Goal: Task Accomplishment & Management: Complete application form

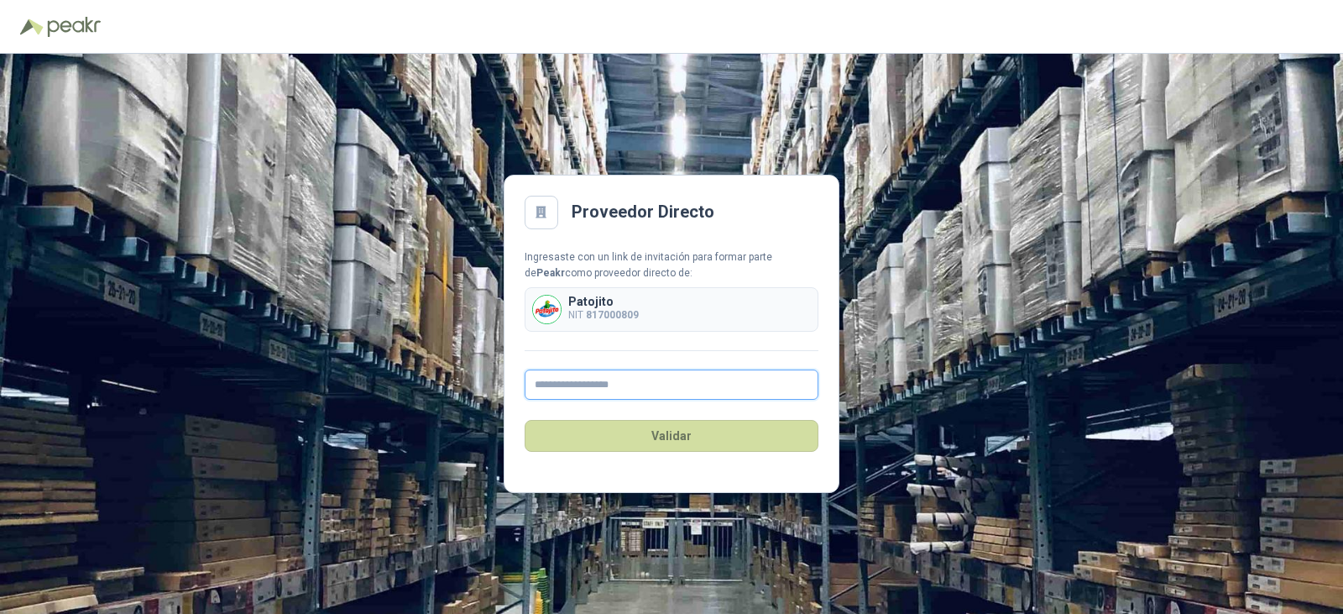
click at [545, 383] on input "text" at bounding box center [672, 384] width 294 height 30
type input "**********"
click at [671, 433] on button "Validar" at bounding box center [672, 436] width 294 height 32
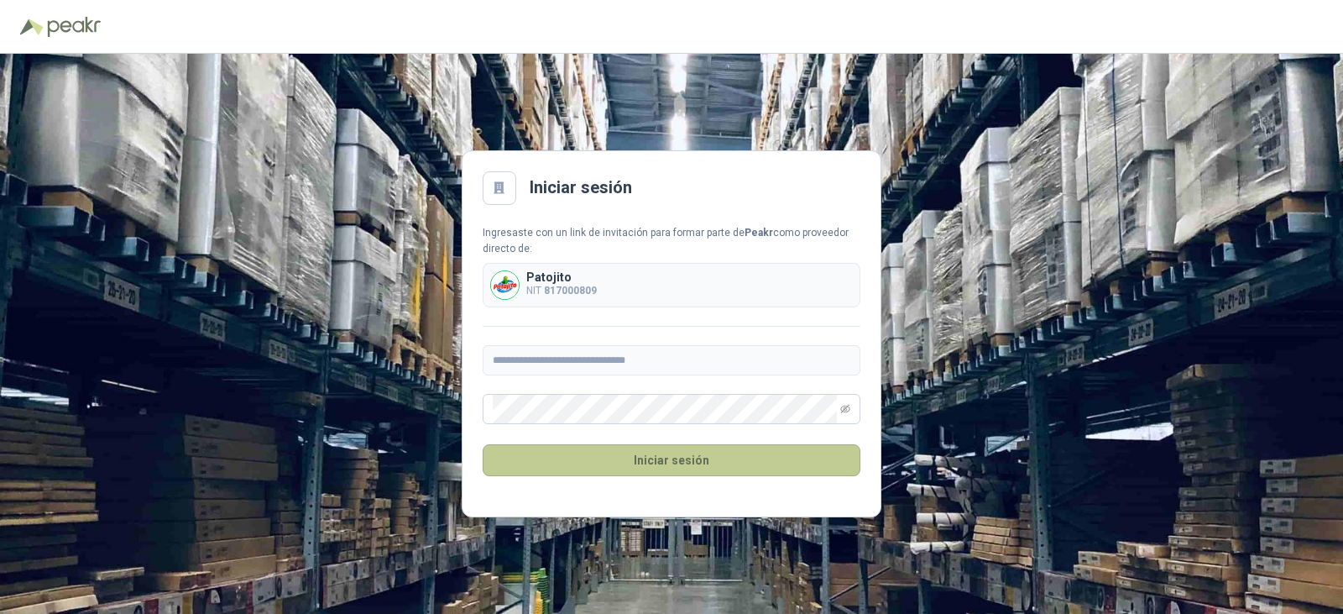
click at [645, 463] on button "Iniciar sesión" at bounding box center [672, 460] width 378 height 32
click at [666, 449] on button "Iniciar sesión" at bounding box center [672, 460] width 378 height 32
click at [676, 457] on button "Iniciar sesión" at bounding box center [672, 460] width 378 height 32
click at [485, 193] on div at bounding box center [500, 188] width 34 height 34
click at [510, 186] on div at bounding box center [500, 188] width 34 height 34
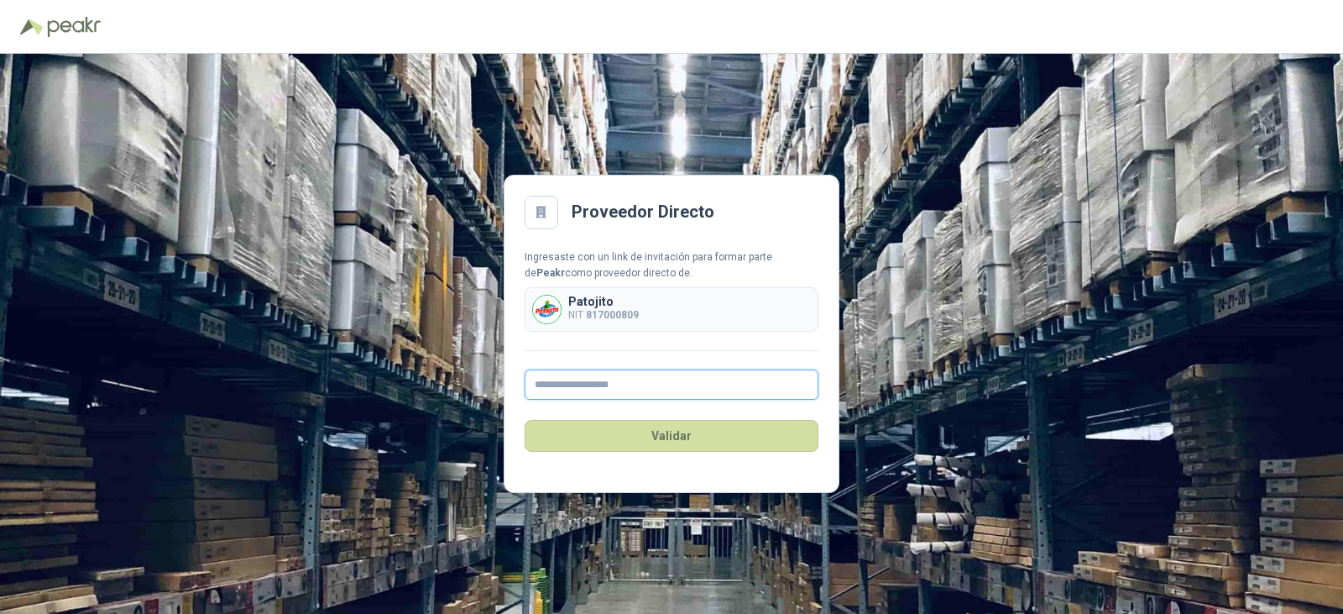
click at [537, 384] on input "text" at bounding box center [672, 384] width 294 height 30
click at [688, 431] on button "Validar" at bounding box center [672, 436] width 294 height 32
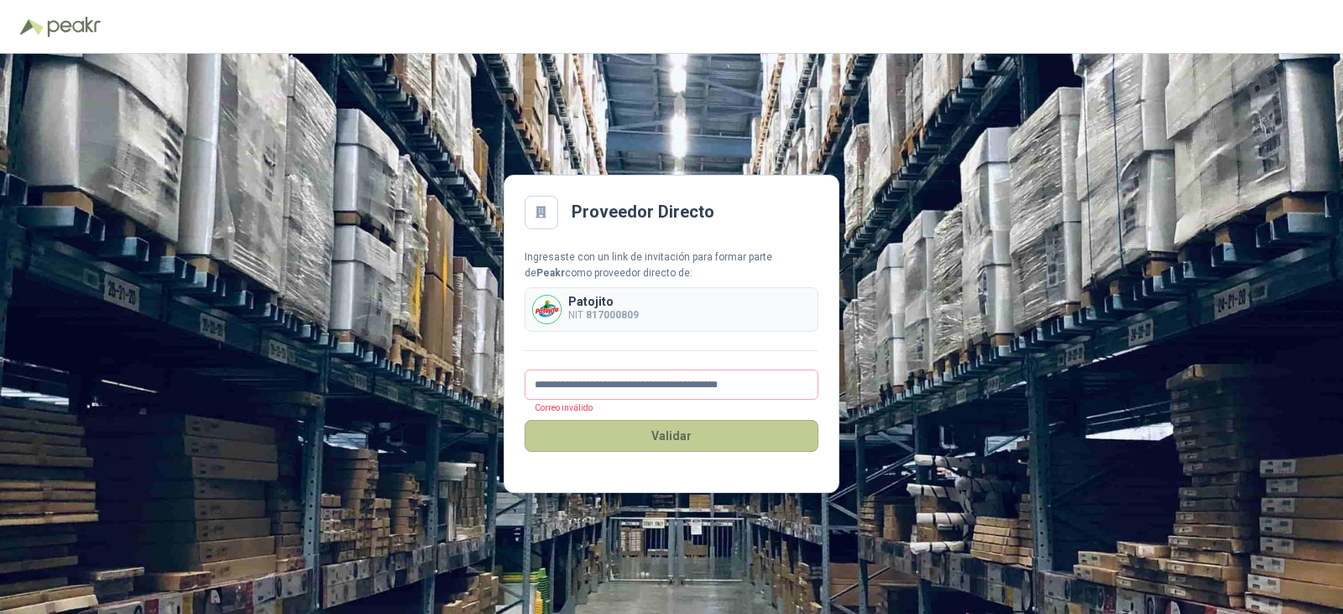
click at [688, 431] on button "Validar" at bounding box center [672, 436] width 294 height 32
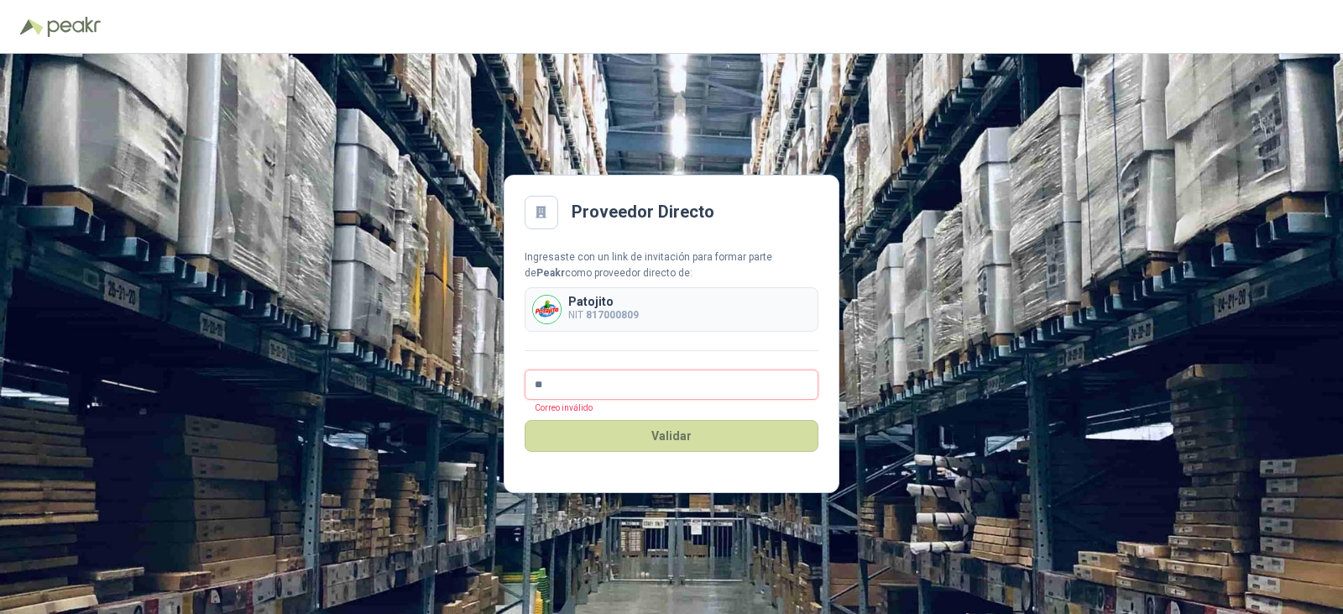
type input "*"
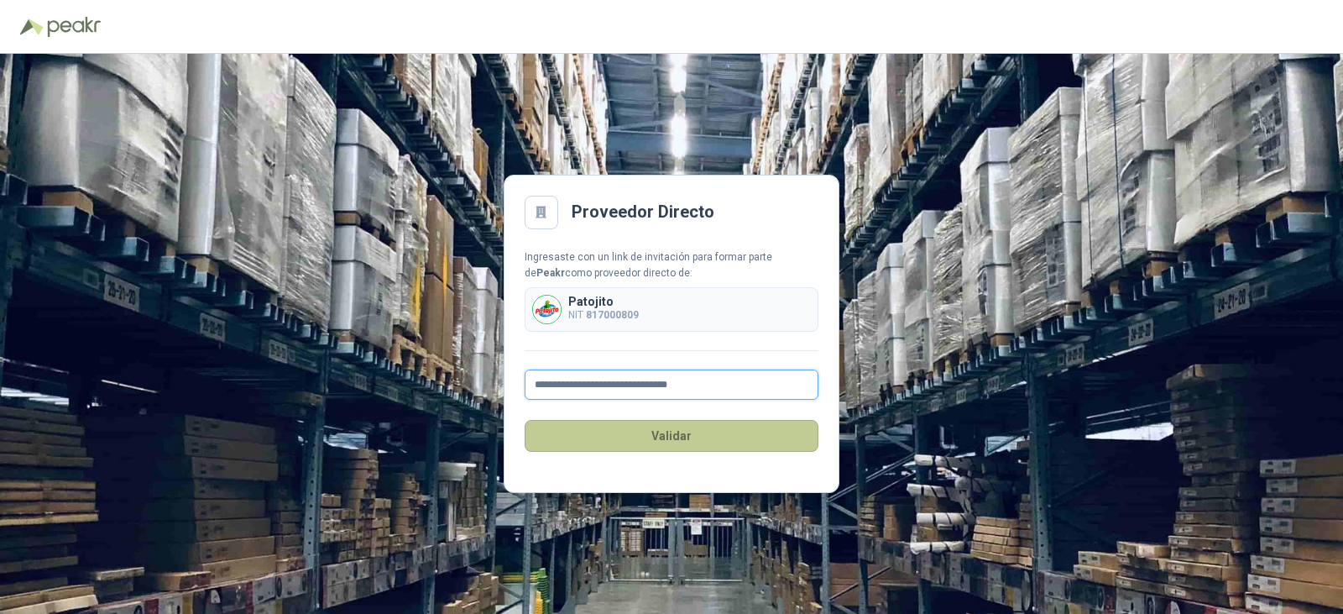
type input "**********"
click at [724, 446] on button "Validar" at bounding box center [672, 436] width 294 height 32
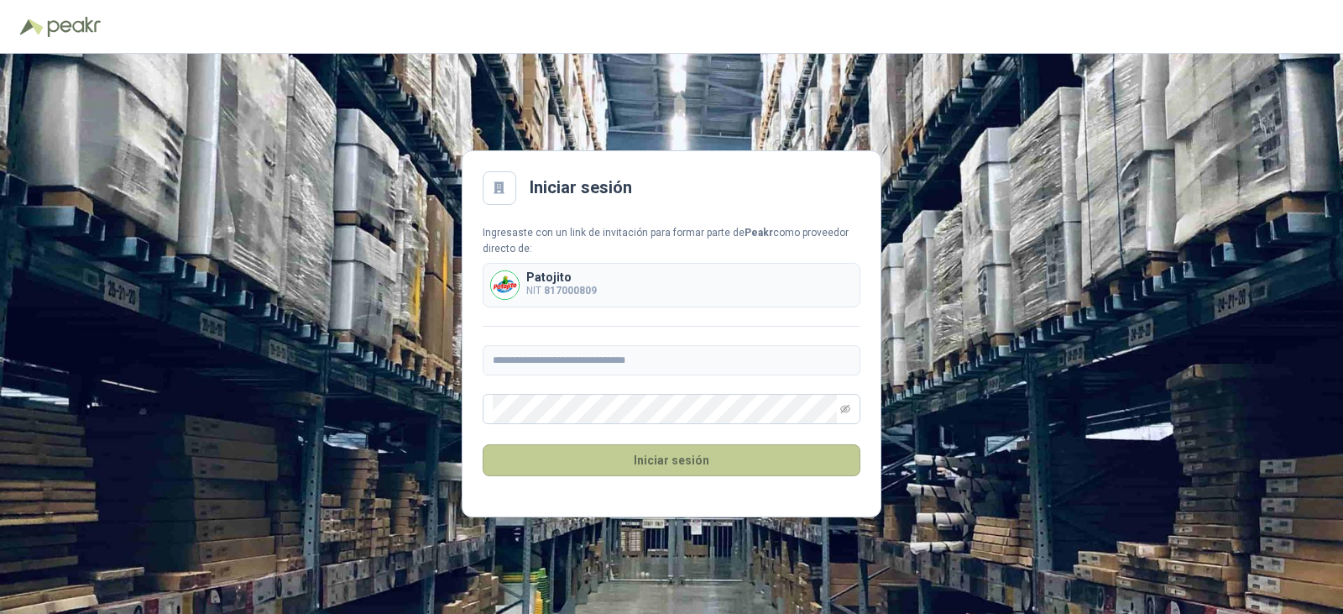
click at [700, 460] on button "Iniciar sesión" at bounding box center [672, 460] width 378 height 32
click at [849, 410] on icon "eye-invisible" at bounding box center [845, 409] width 10 height 10
click at [687, 463] on button "Iniciar sesión" at bounding box center [672, 460] width 378 height 32
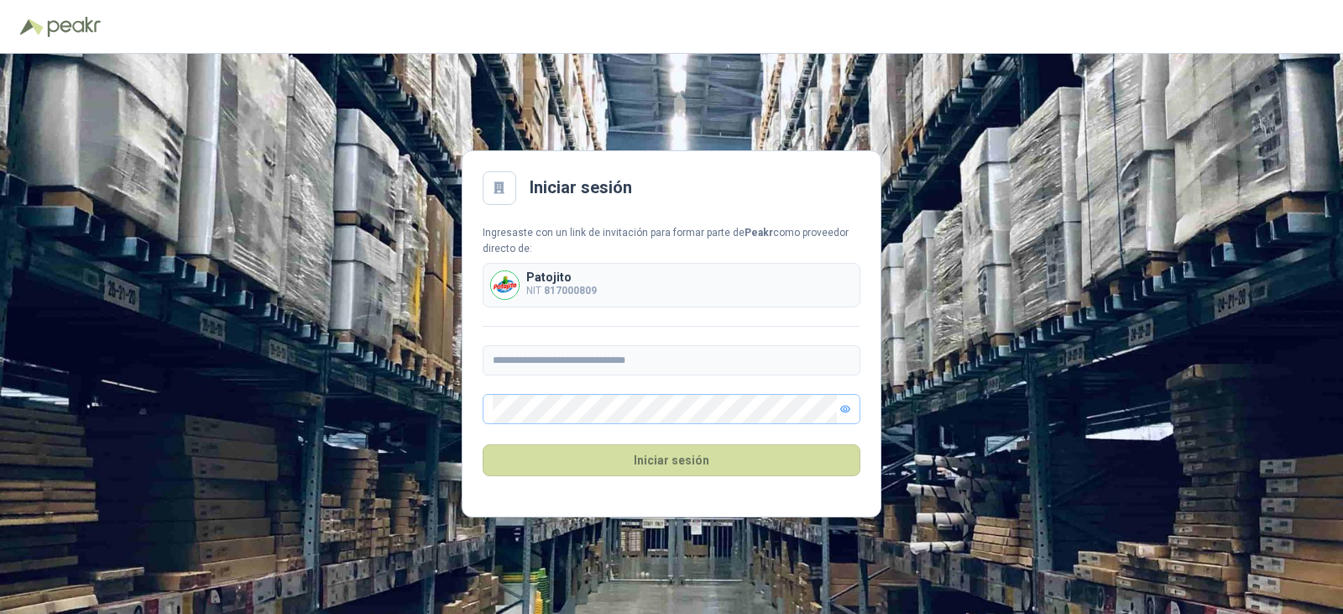
click at [488, 179] on div at bounding box center [500, 188] width 34 height 34
click at [496, 185] on icon at bounding box center [498, 188] width 11 height 12
click at [683, 455] on button "Iniciar sesión" at bounding box center [672, 460] width 378 height 32
click at [728, 462] on button "Iniciar sesión" at bounding box center [672, 460] width 378 height 32
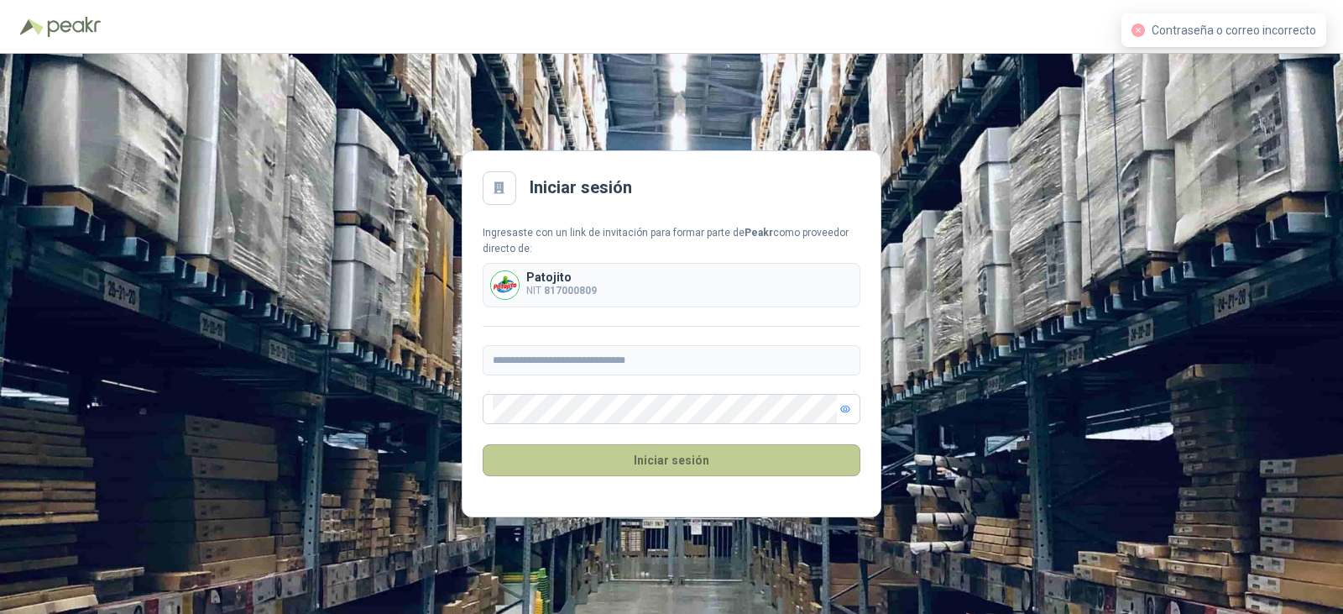
click at [695, 452] on button "Iniciar sesión" at bounding box center [672, 460] width 378 height 32
click at [748, 457] on button "Iniciar sesión" at bounding box center [672, 460] width 378 height 32
click at [499, 182] on icon at bounding box center [498, 188] width 11 height 12
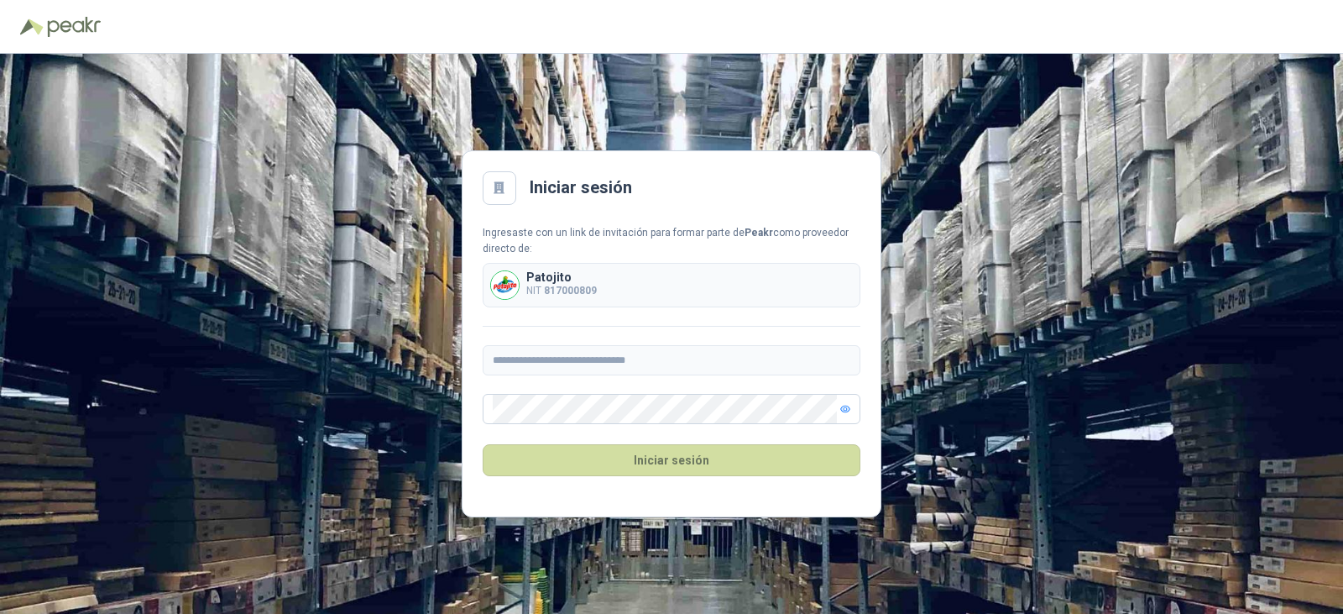
click at [847, 412] on icon "eye" at bounding box center [845, 409] width 10 height 10
click at [703, 473] on button "Iniciar sesión" at bounding box center [672, 460] width 378 height 32
click at [686, 442] on div "Iniciar sesión" at bounding box center [672, 460] width 378 height 72
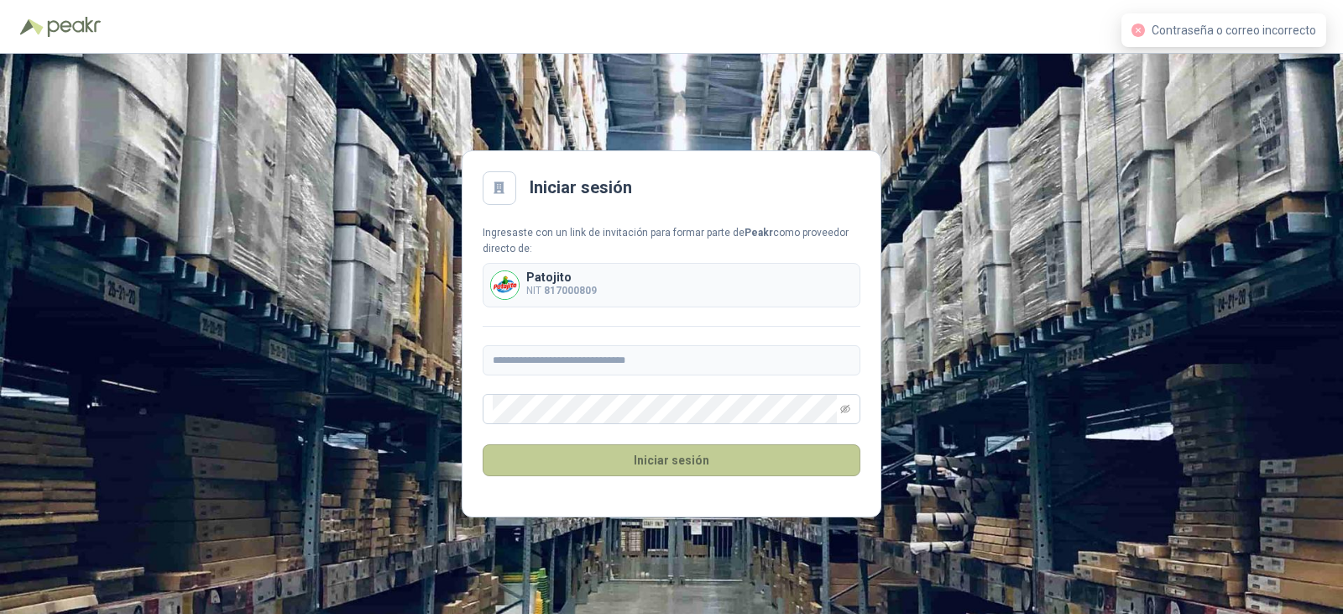
click at [664, 473] on button "Iniciar sesión" at bounding box center [672, 460] width 378 height 32
click at [687, 454] on button "Iniciar sesión" at bounding box center [672, 460] width 378 height 32
click at [666, 462] on button "Iniciar sesión" at bounding box center [672, 460] width 378 height 32
click at [697, 460] on button "Iniciar sesión" at bounding box center [672, 460] width 378 height 32
